Goal: Transaction & Acquisition: Download file/media

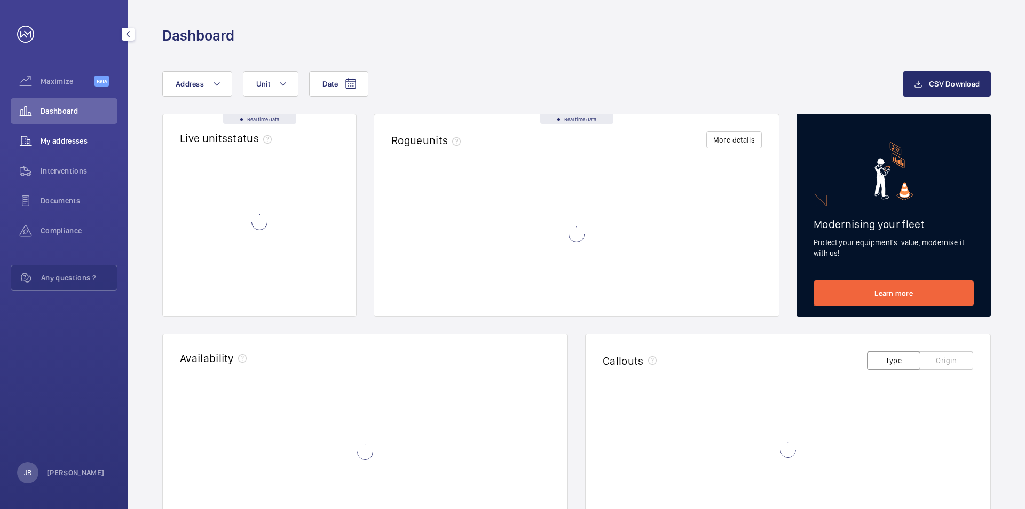
click at [60, 138] on span "My addresses" at bounding box center [79, 141] width 77 height 11
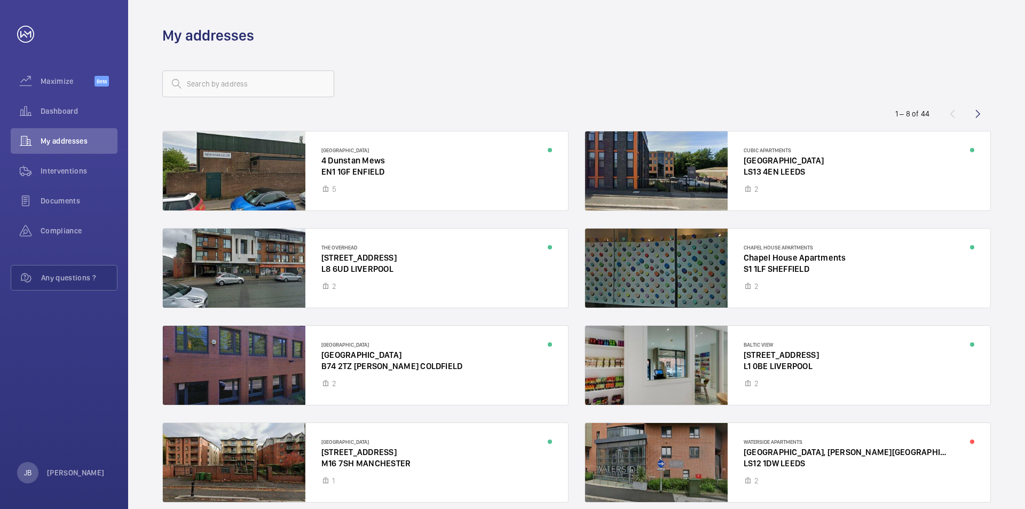
click at [1018, 74] on wm-front-address-list "1 – [GEOGRAPHIC_DATA] [STREET_ADDRESS][GEOGRAPHIC_DATA][STREET_ADDRESS][GEOGRAP…" at bounding box center [576, 300] width 897 height 510
click at [215, 83] on input "text" at bounding box center [248, 83] width 172 height 27
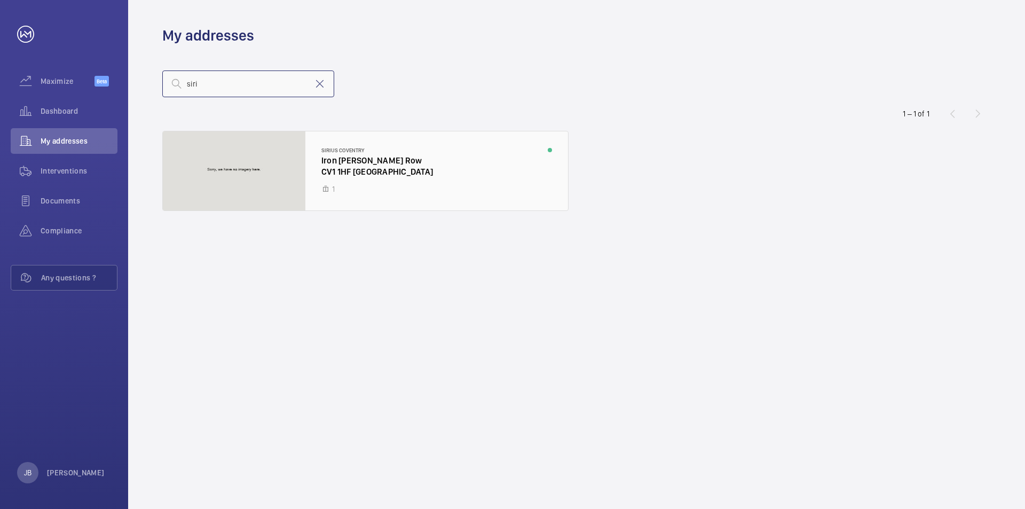
type input "siri"
click at [357, 160] on div at bounding box center [365, 170] width 405 height 79
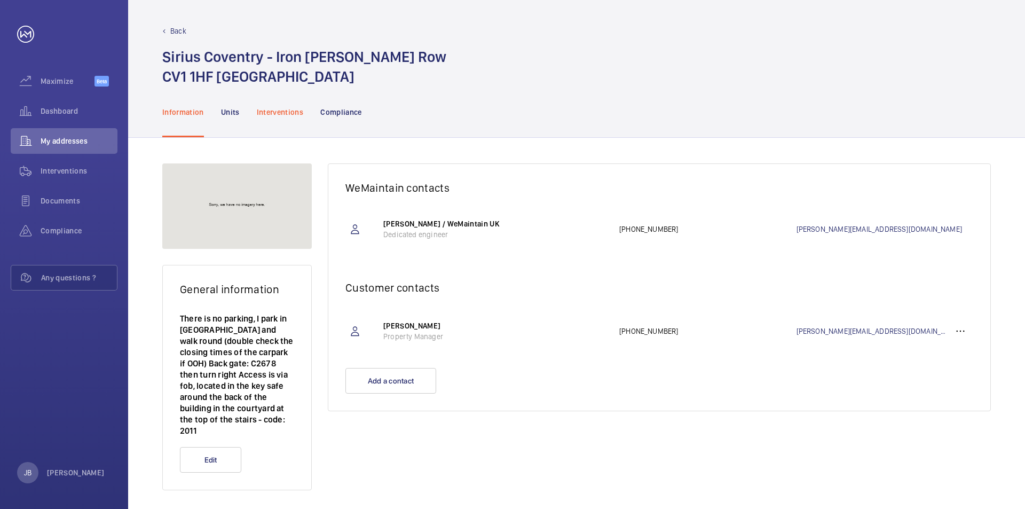
click at [282, 113] on p "Interventions" at bounding box center [280, 112] width 47 height 11
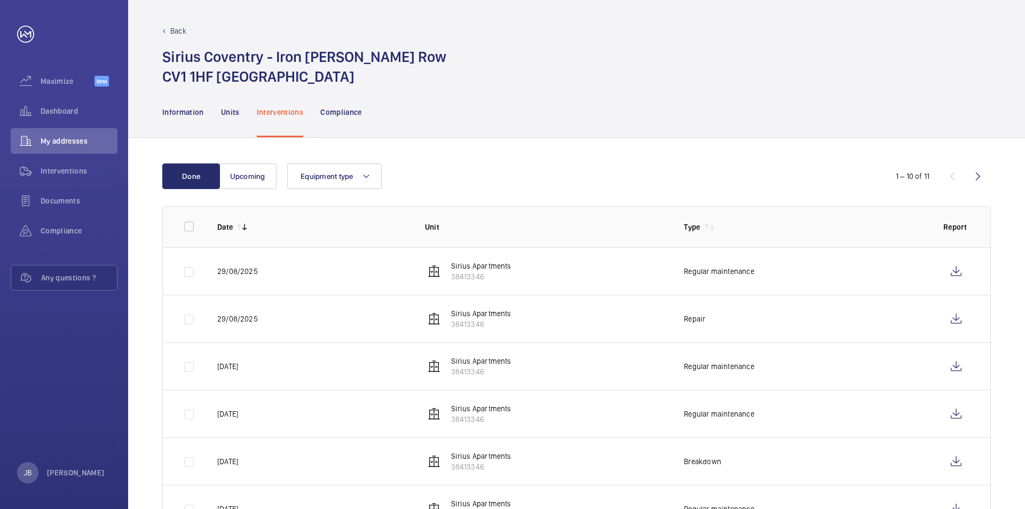
drag, startPoint x: 1024, startPoint y: 133, endPoint x: 1024, endPoint y: 155, distance: 21.9
click at [1024, 155] on wm-front-tabs "Information Units Interventions Compliance Done Upcoming Equipment type 1 – 10 …" at bounding box center [576, 417] width 897 height 662
click at [932, 132] on div "Information Units Interventions Compliance" at bounding box center [576, 111] width 828 height 51
click at [957, 272] on wm-front-icon-button at bounding box center [956, 271] width 26 height 26
